Goal: Information Seeking & Learning: Check status

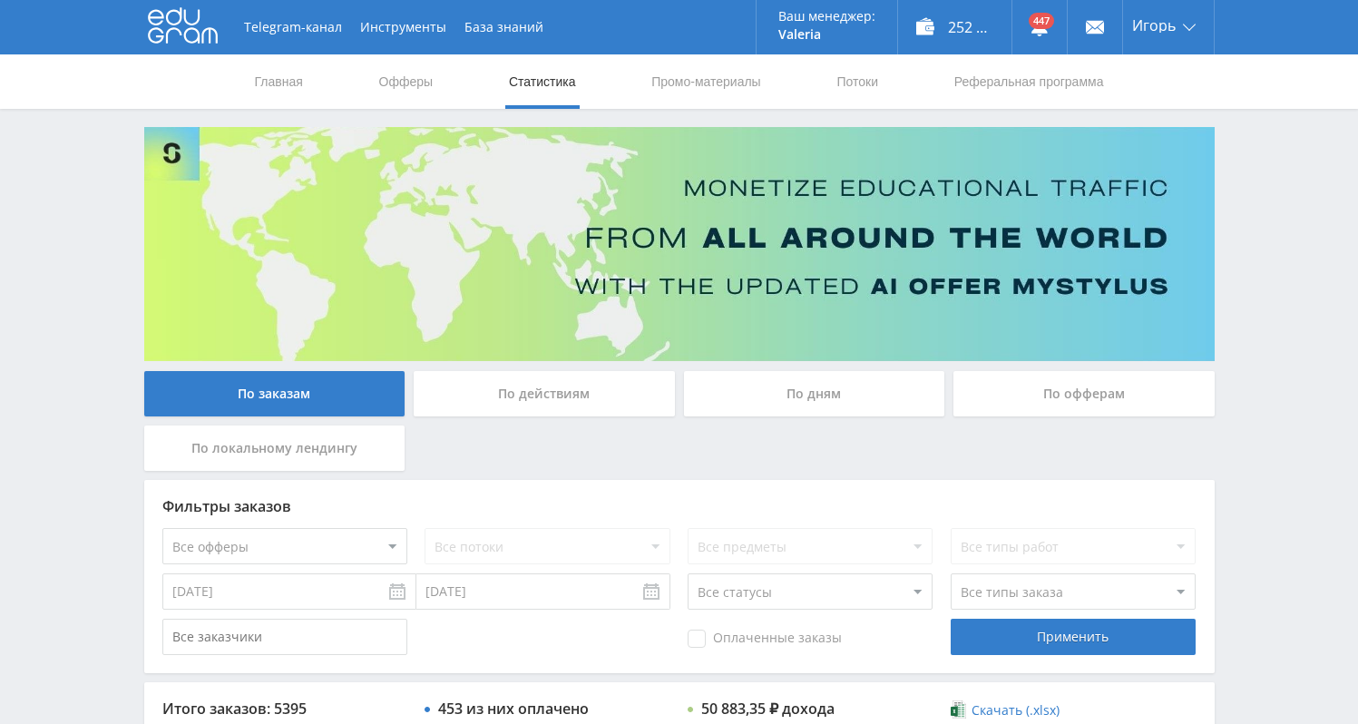
click at [843, 378] on div "По дням" at bounding box center [814, 393] width 261 height 45
click at [0, 0] on input "По дням" at bounding box center [0, 0] width 0 height 0
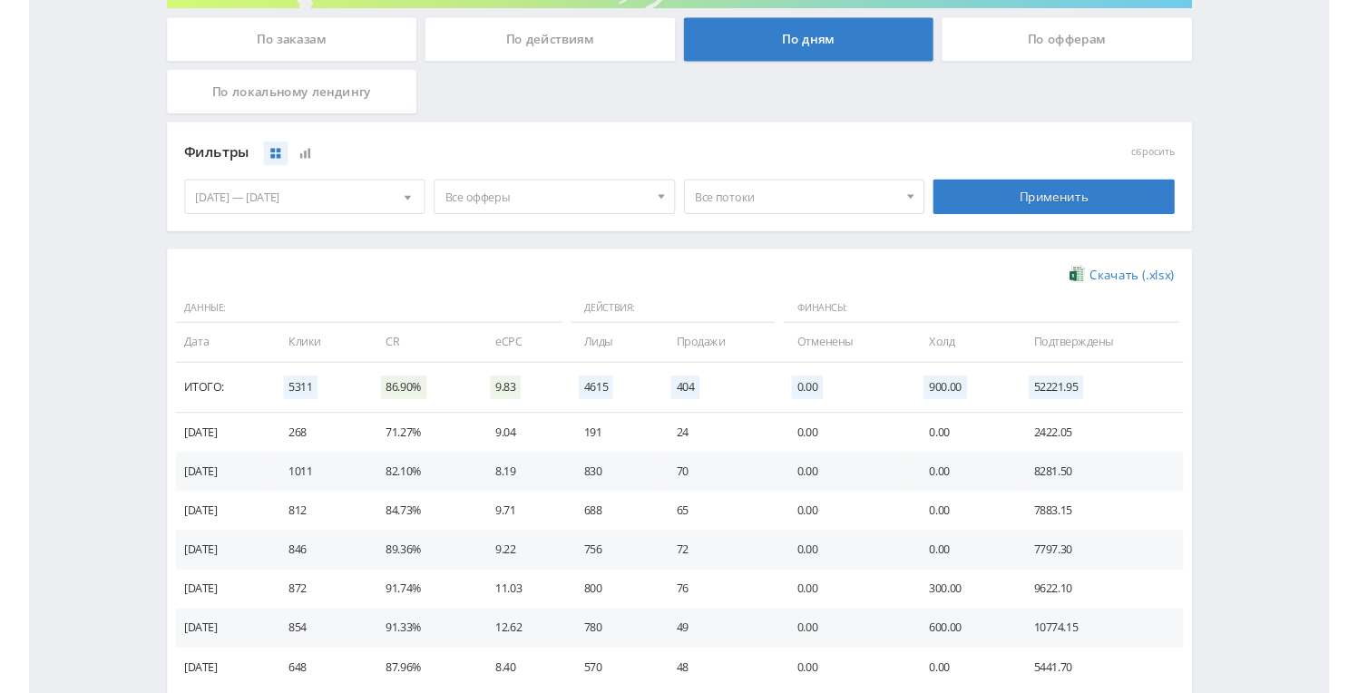
scroll to position [463, 0]
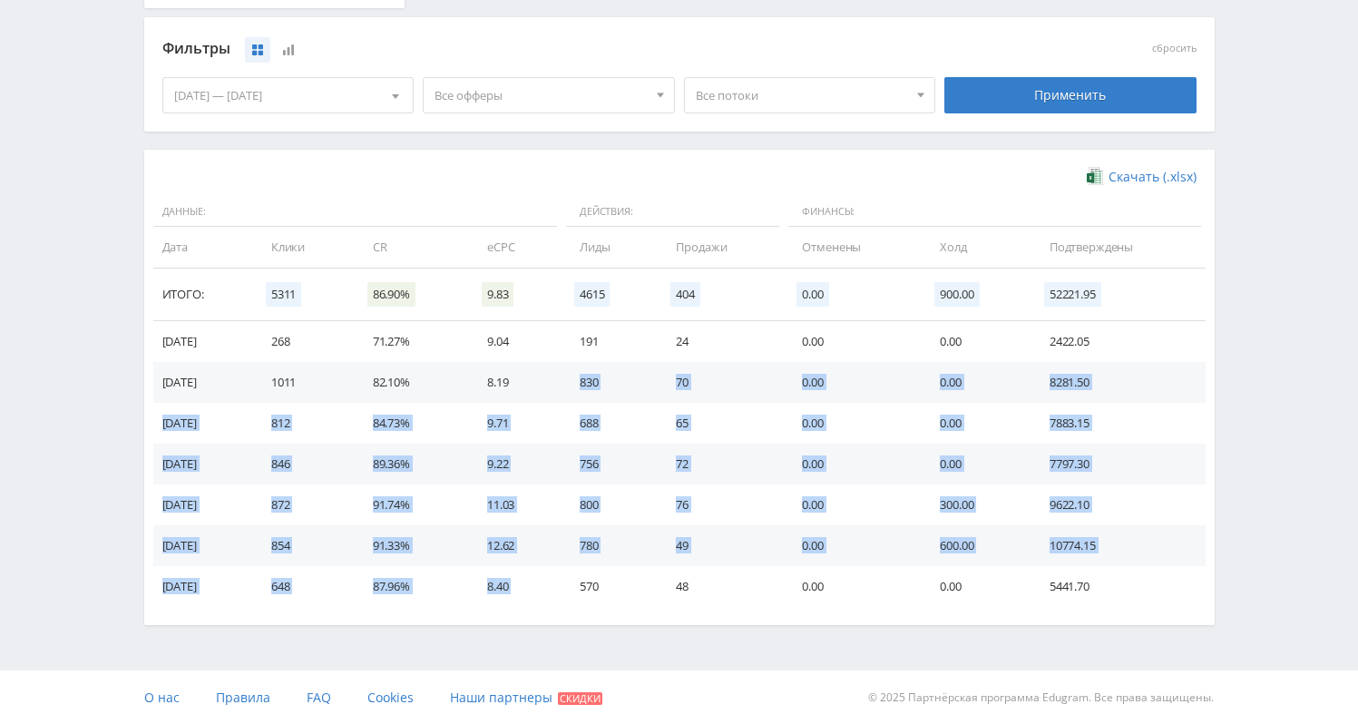
drag, startPoint x: 591, startPoint y: 381, endPoint x: 623, endPoint y: 571, distance: 192.2
click at [623, 571] on tbody "[DATE] 268 71.27% 9.04 191 24 0.00 0.00 2422.05 [DATE] 1011 82.10% 8.19 830 70 …" at bounding box center [679, 464] width 1052 height 286
click at [689, 387] on td "70" at bounding box center [721, 382] width 126 height 41
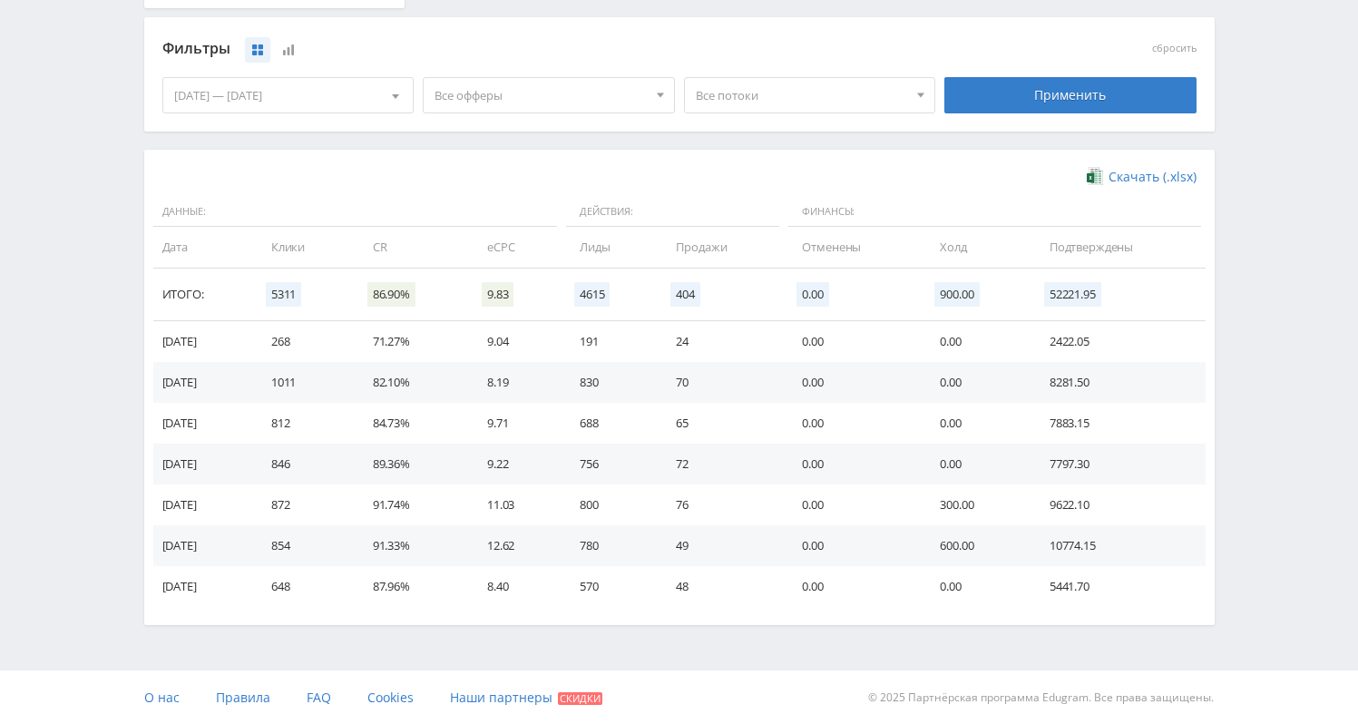
click at [697, 377] on td "70" at bounding box center [721, 382] width 126 height 41
click at [693, 381] on td "70" at bounding box center [721, 382] width 126 height 41
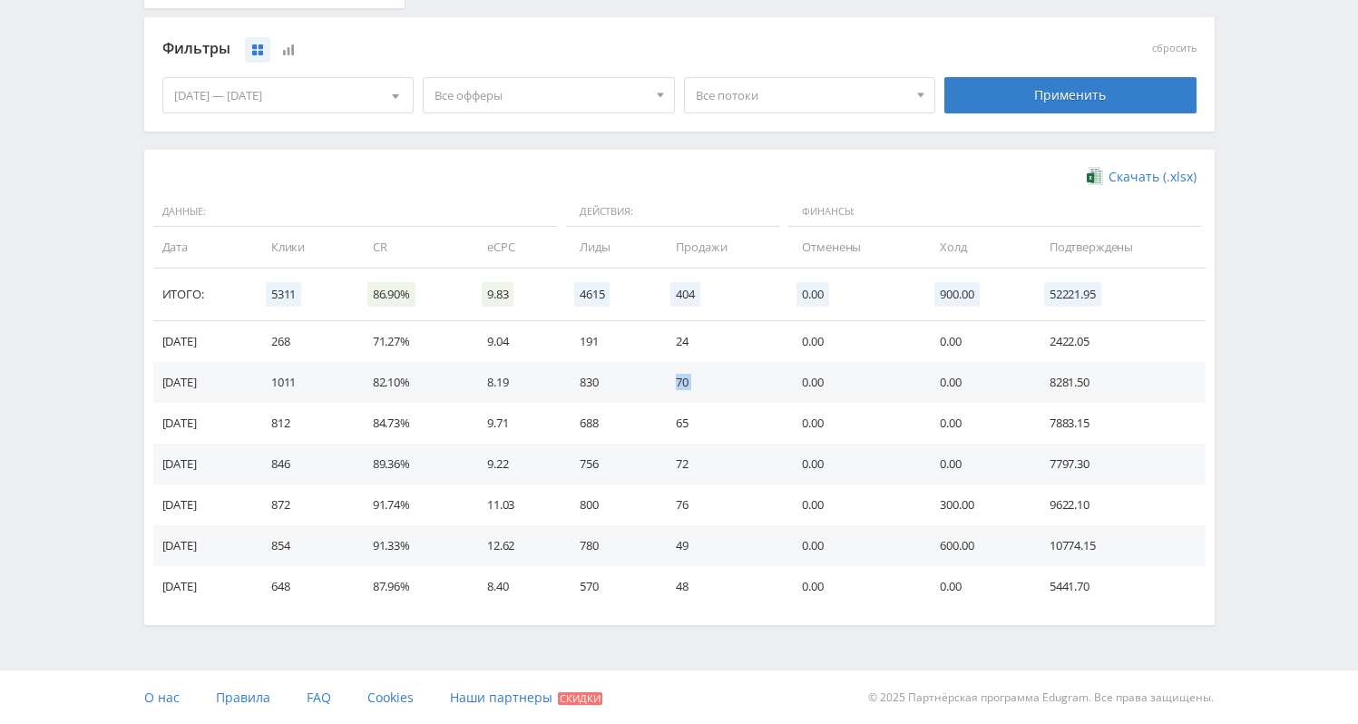
click at [696, 384] on td "70" at bounding box center [721, 382] width 126 height 41
click at [691, 376] on td "70" at bounding box center [721, 382] width 126 height 41
click at [699, 587] on td "48" at bounding box center [721, 586] width 126 height 41
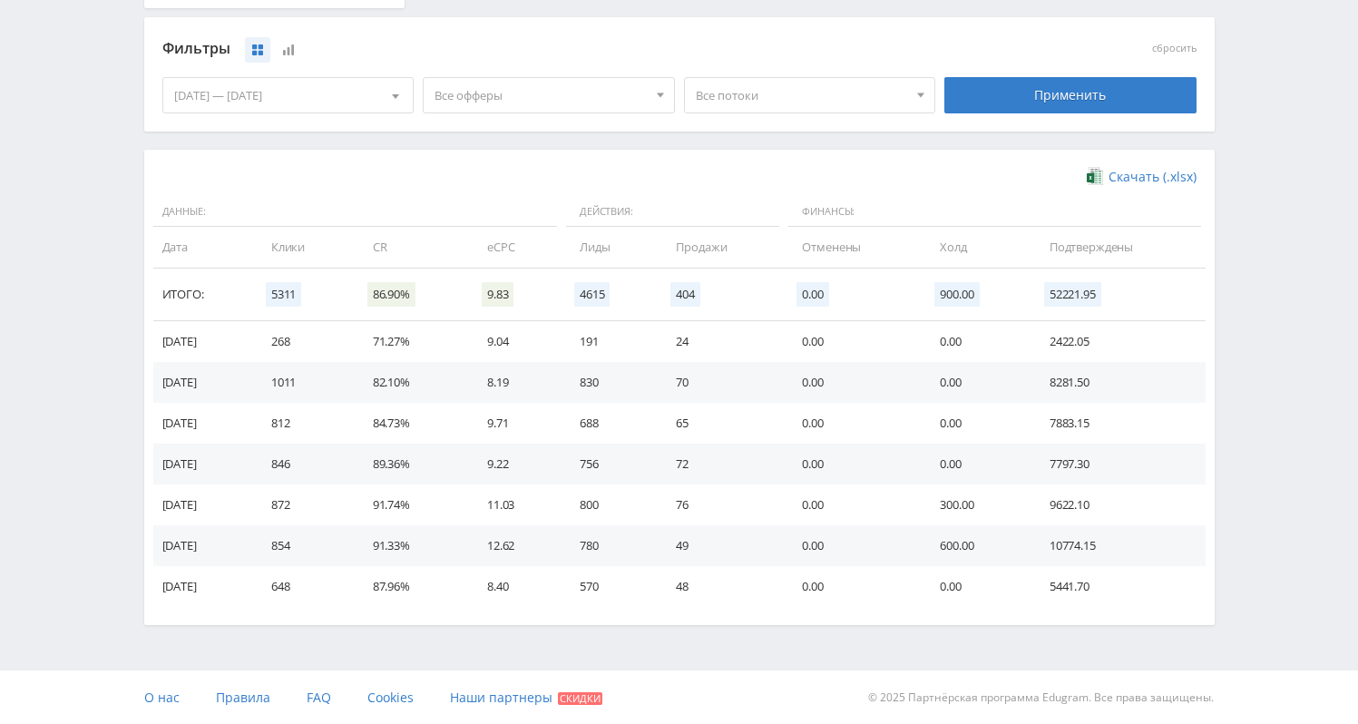
click at [695, 376] on td "70" at bounding box center [721, 382] width 126 height 41
click at [598, 385] on td "830" at bounding box center [610, 382] width 96 height 41
click at [585, 382] on td "830" at bounding box center [610, 382] width 96 height 41
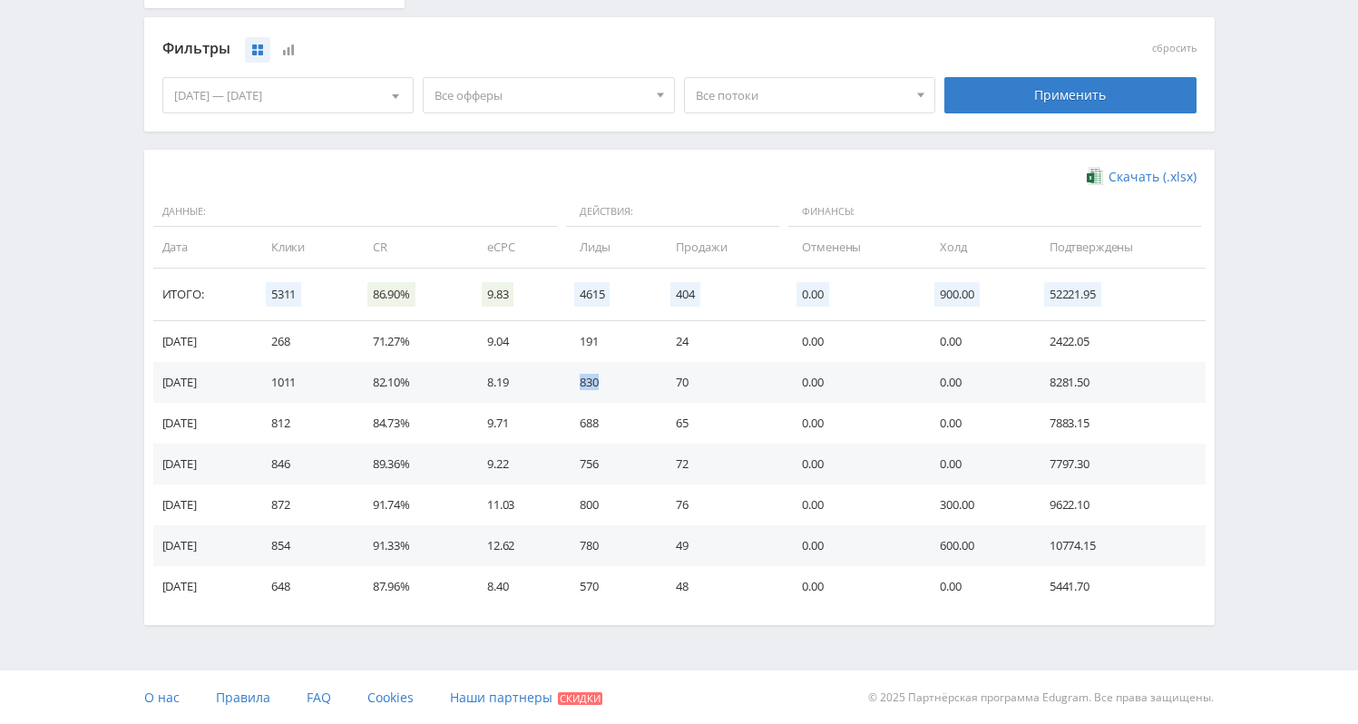
drag, startPoint x: 630, startPoint y: 382, endPoint x: 573, endPoint y: 380, distance: 57.2
click at [573, 380] on tr "[DATE] 1011 82.10% 8.19 830 70 0.00 0.00 8281.50" at bounding box center [679, 382] width 1052 height 41
click at [597, 383] on td "830" at bounding box center [610, 382] width 96 height 41
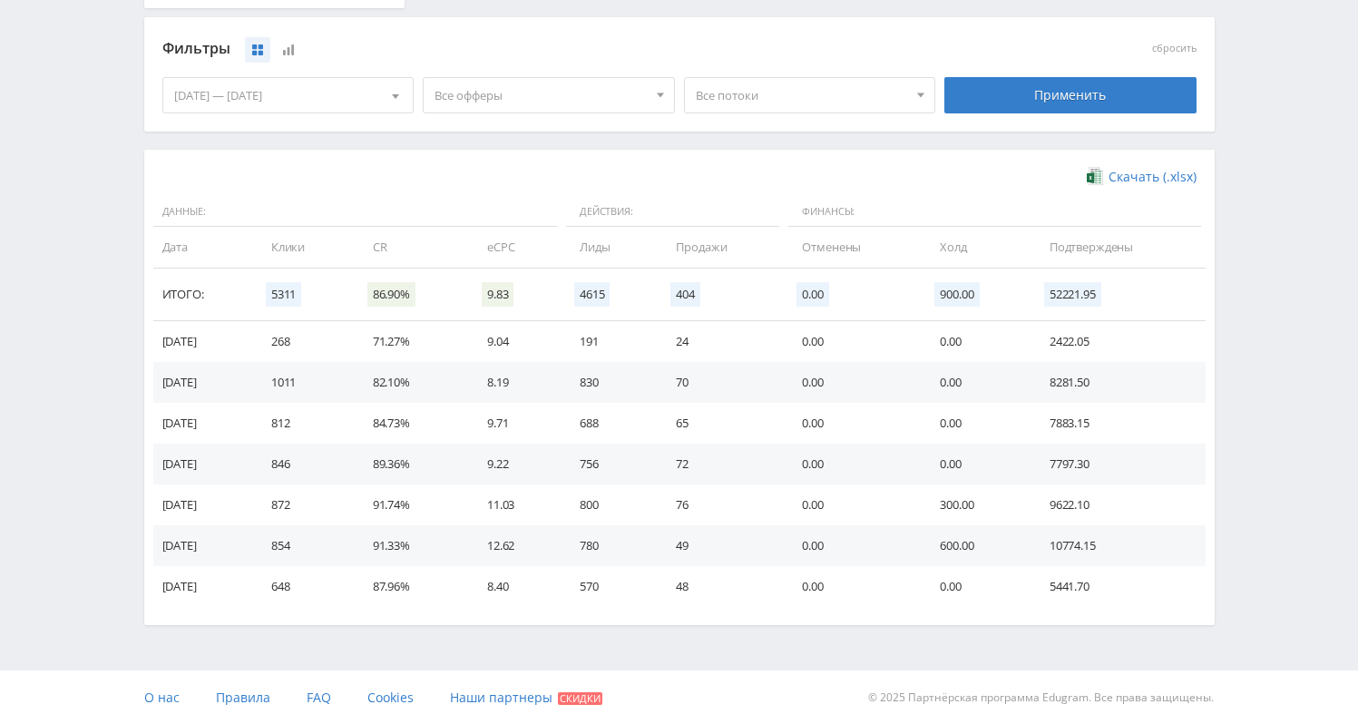
click at [298, 391] on td "1011" at bounding box center [304, 382] width 102 height 41
click at [613, 380] on td "830" at bounding box center [610, 382] width 96 height 41
click at [287, 387] on td "1011" at bounding box center [304, 382] width 102 height 41
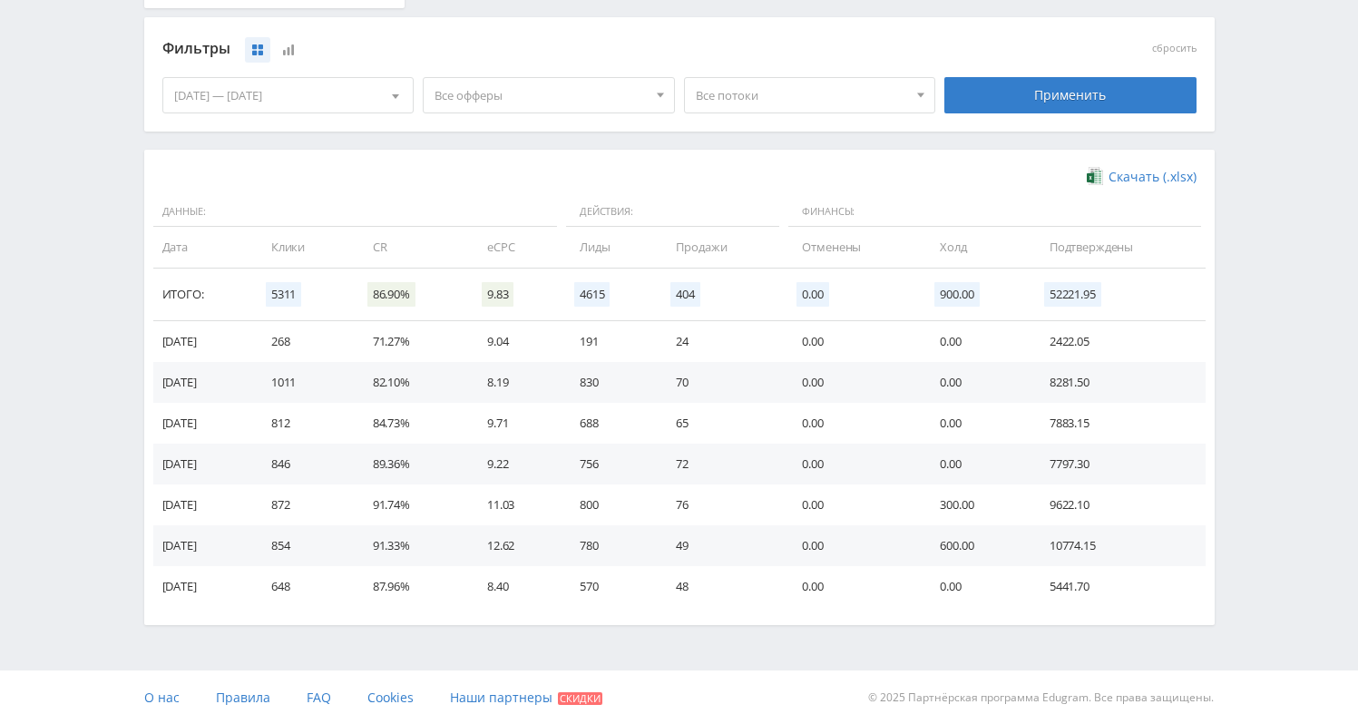
click at [300, 383] on td "1011" at bounding box center [304, 382] width 102 height 41
